Goal: Obtain resource: Download file/media

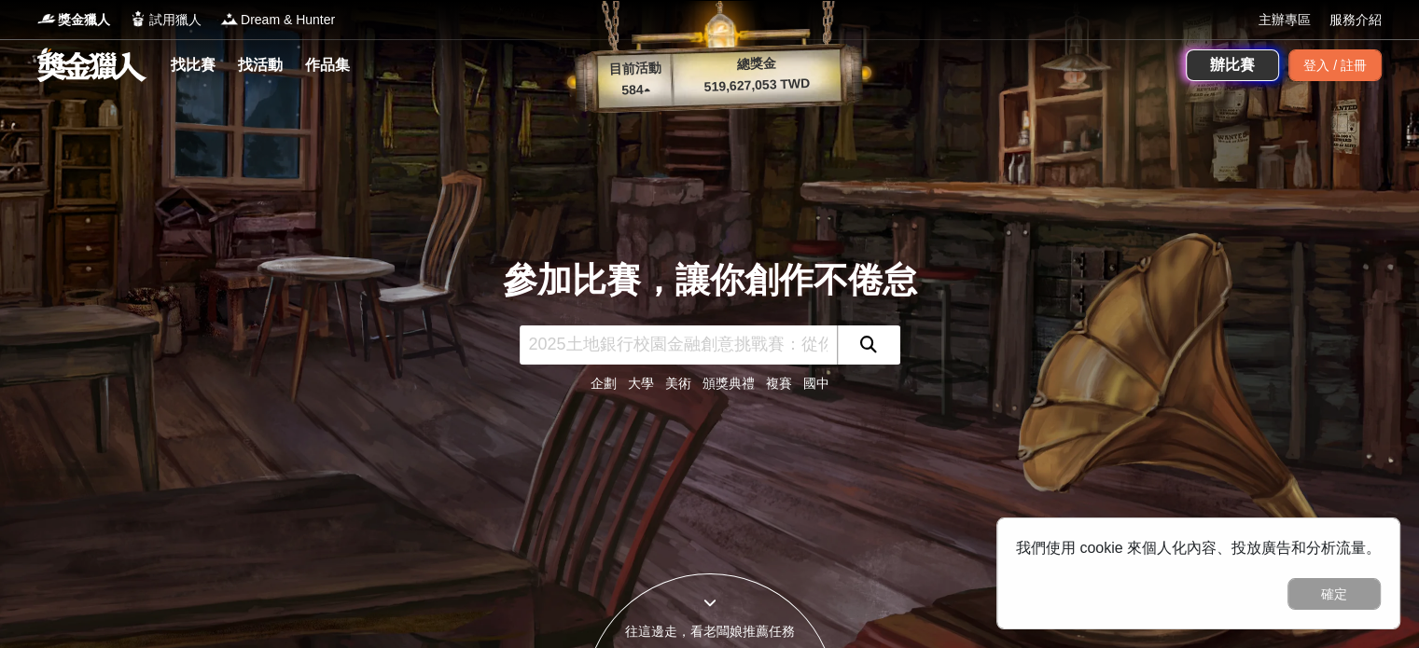
click at [639, 360] on input "text" at bounding box center [678, 345] width 317 height 39
click at [882, 339] on button "submit" at bounding box center [868, 345] width 63 height 39
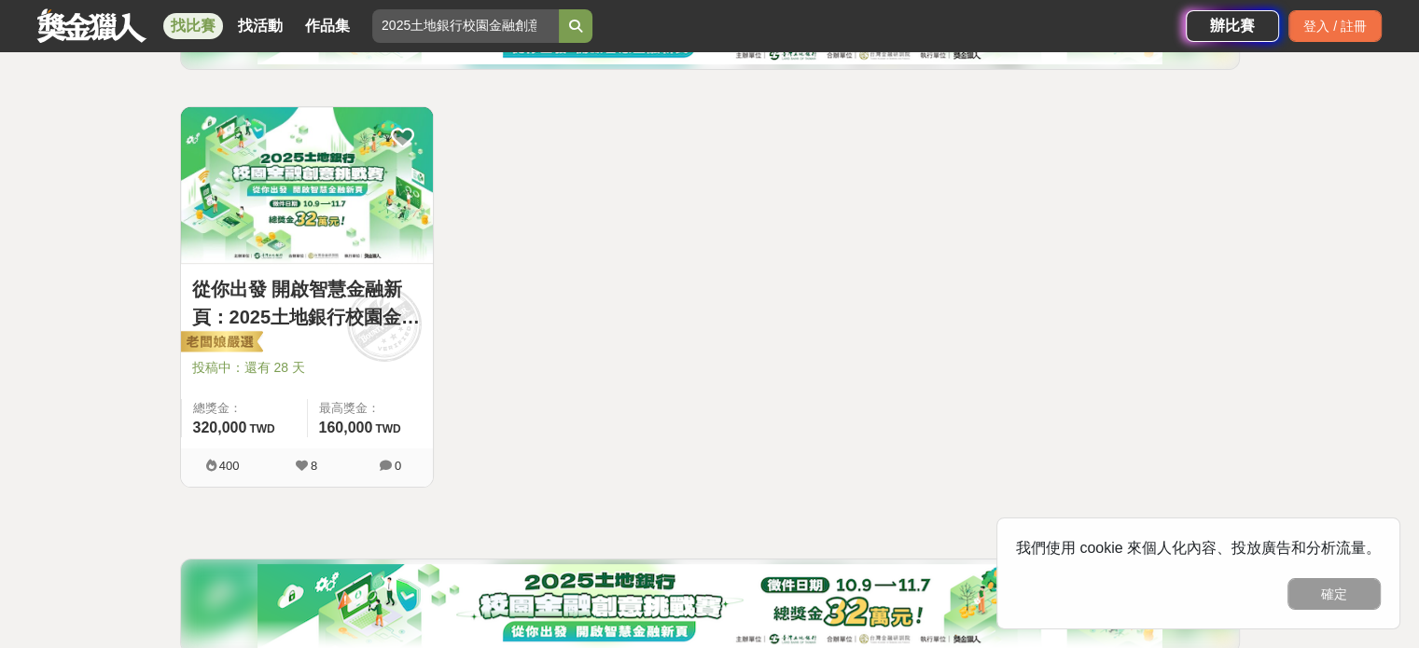
scroll to position [302, 0]
click at [349, 306] on link "從你出發 開啟智慧金融新頁：2025土地銀行校園金融創意挑戰賽" at bounding box center [306, 302] width 229 height 56
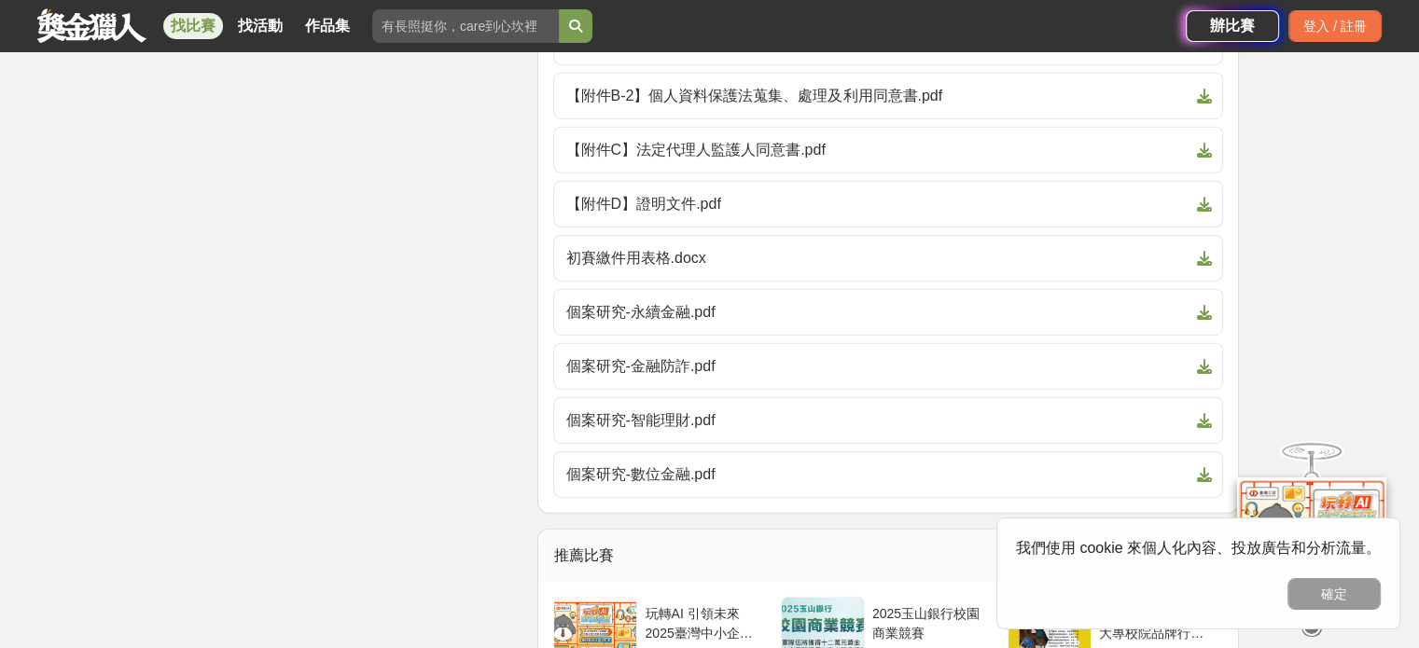
scroll to position [4517, 0]
click at [678, 302] on link "個案研究-永續金融.pdf" at bounding box center [888, 310] width 670 height 47
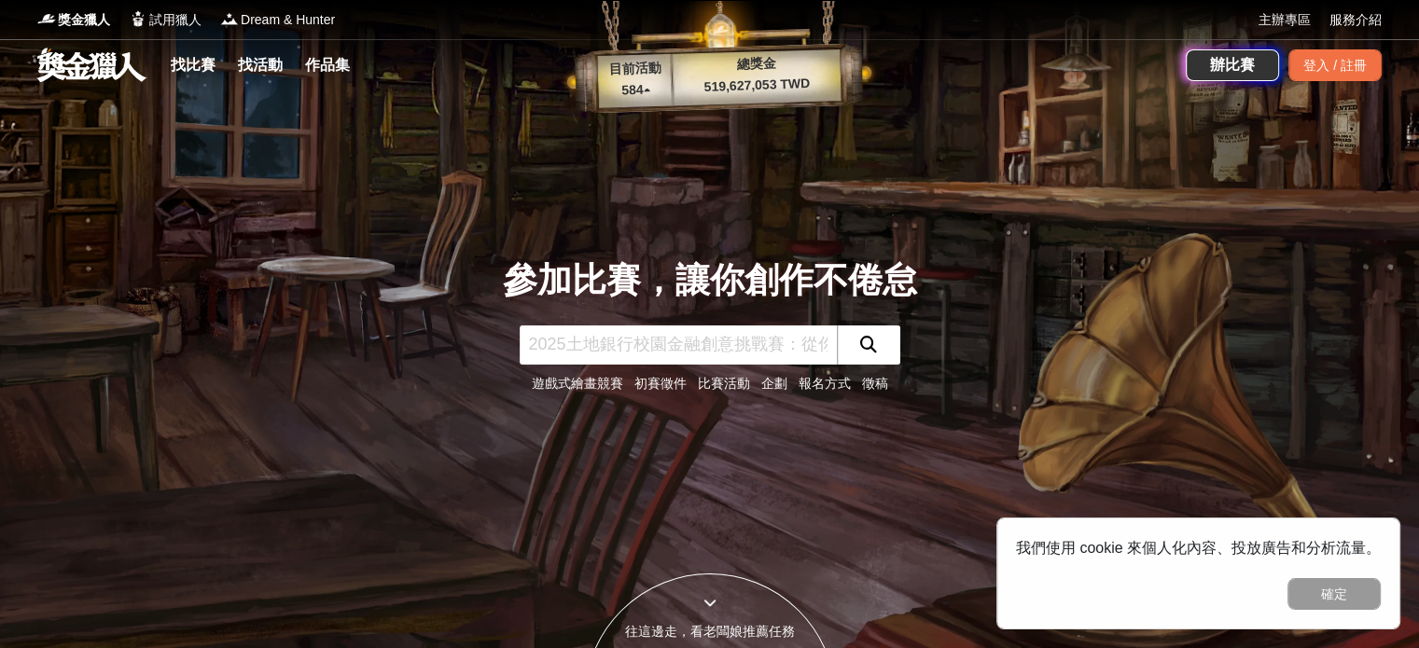
click at [884, 349] on button "submit" at bounding box center [868, 345] width 63 height 39
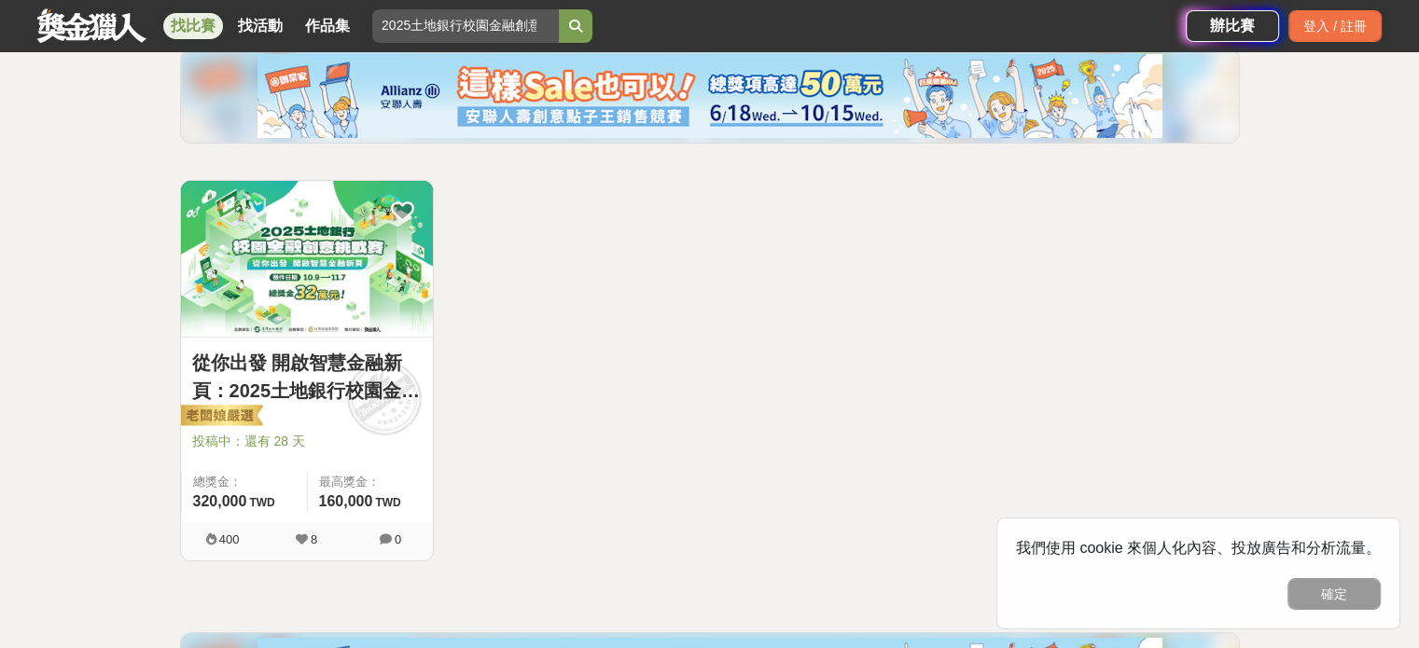
scroll to position [239, 0]
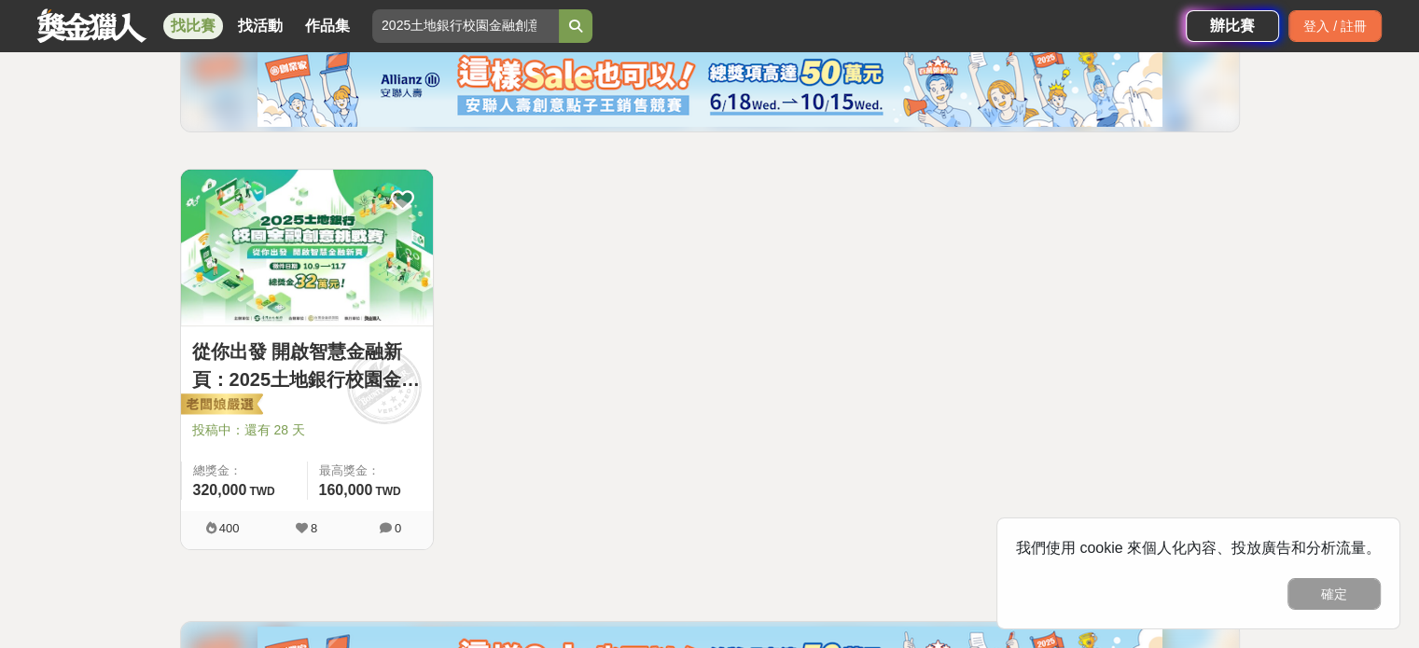
click at [280, 350] on link "從你出發 開啟智慧金融新頁：2025土地銀行校園金融創意挑戰賽" at bounding box center [306, 366] width 229 height 56
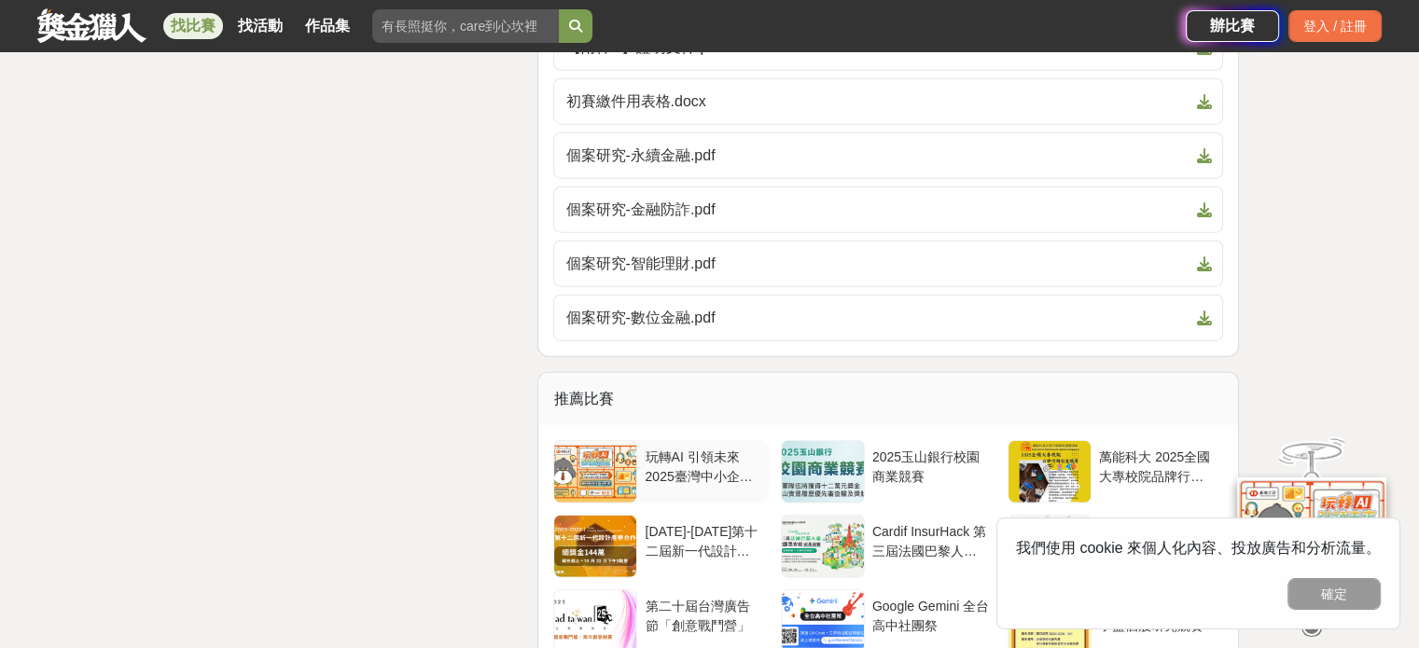
scroll to position [4670, 0]
click at [695, 201] on span "個案研究-金融防詐.pdf" at bounding box center [876, 212] width 623 height 22
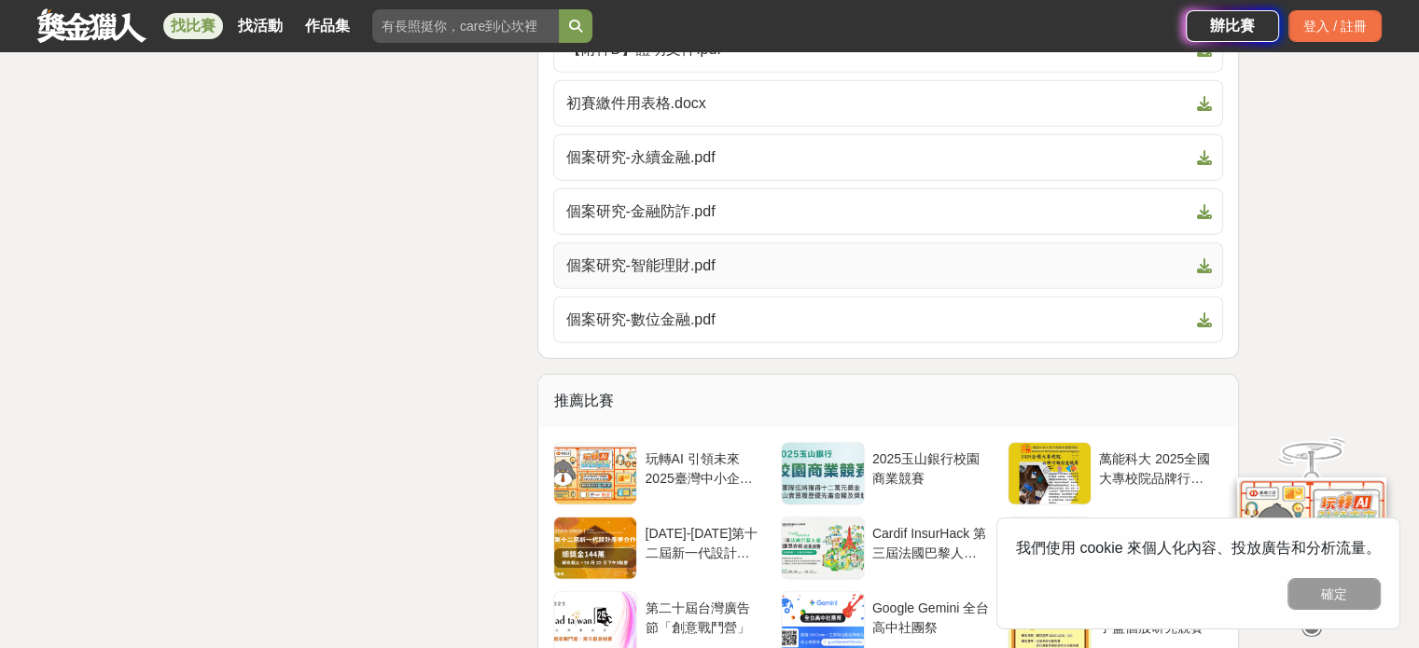
click at [1050, 255] on span "個案研究-智能理財.pdf" at bounding box center [876, 266] width 623 height 22
click at [781, 309] on span "個案研究-數位金融.pdf" at bounding box center [876, 320] width 623 height 22
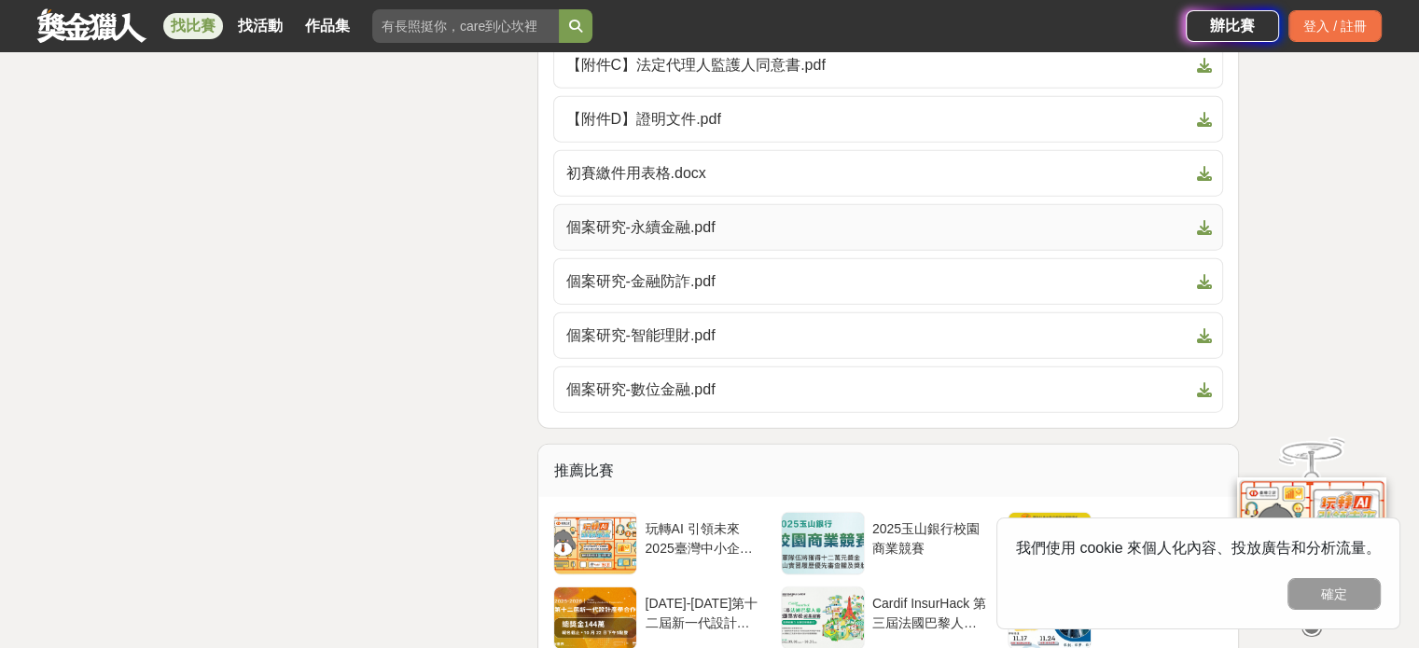
scroll to position [4599, 0]
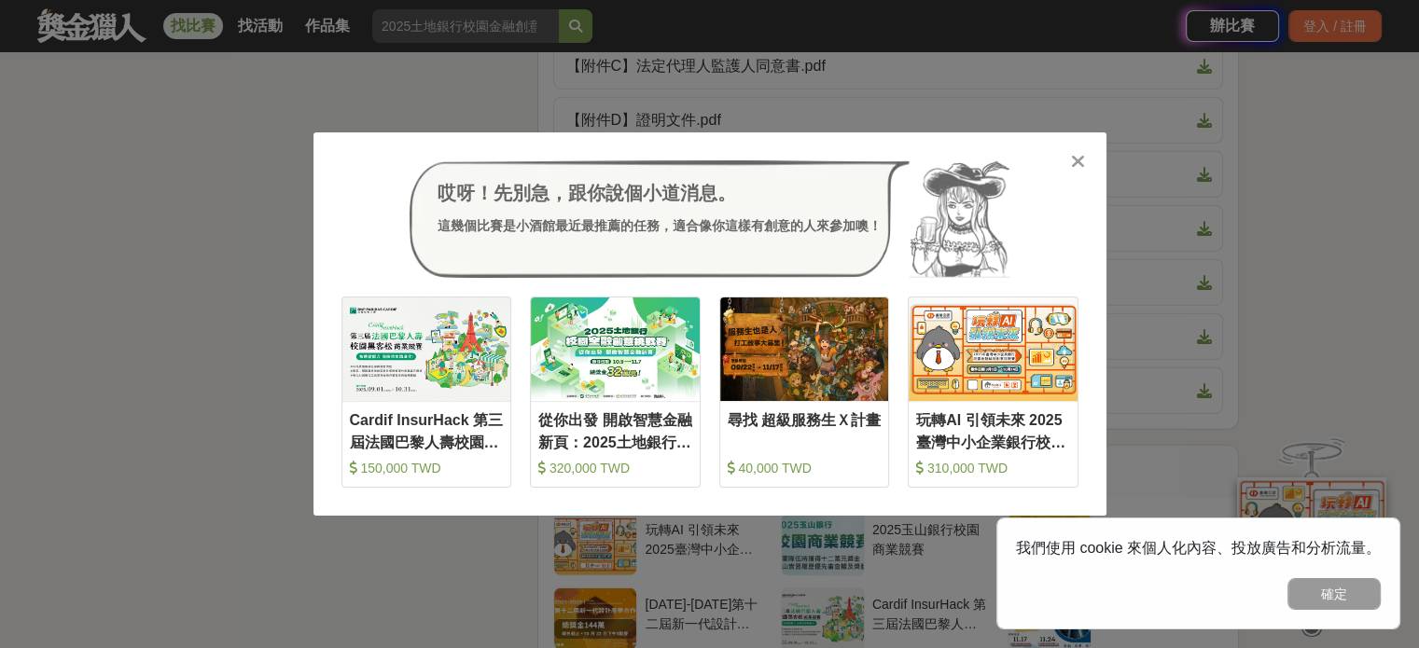
click at [1074, 164] on icon at bounding box center [1078, 161] width 14 height 19
